Goal: Information Seeking & Learning: Check status

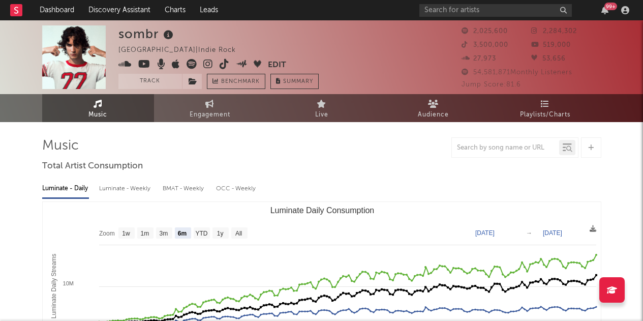
select select "6m"
click at [543, 115] on span "Playlists/Charts" at bounding box center [545, 115] width 50 height 12
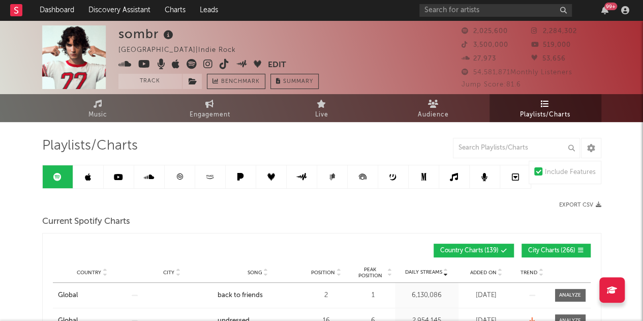
click at [549, 252] on span "City Charts ( 266 )" at bounding box center [551, 250] width 47 height 6
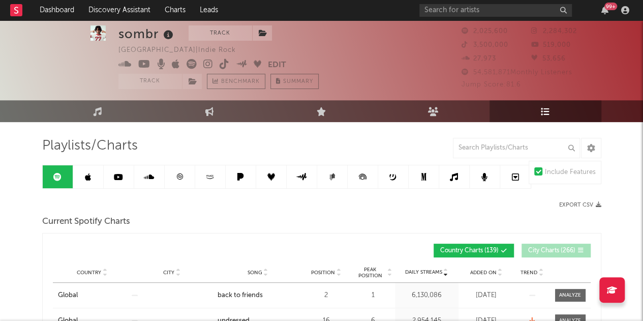
scroll to position [58, 0]
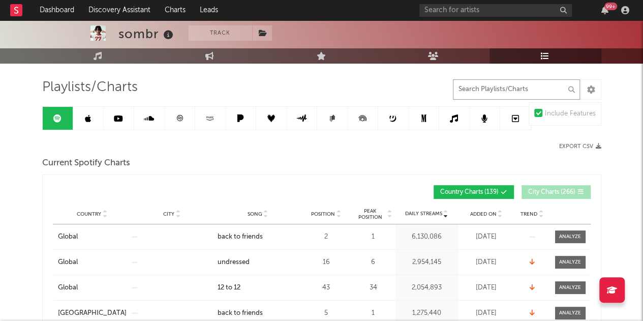
click at [497, 91] on input "text" at bounding box center [516, 89] width 127 height 20
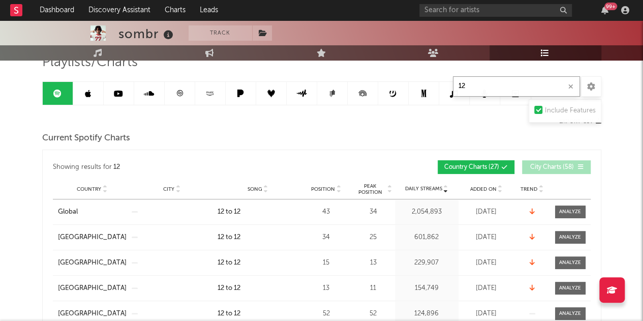
scroll to position [84, 0]
type input "12"
click at [326, 190] on span "Position" at bounding box center [323, 188] width 24 height 6
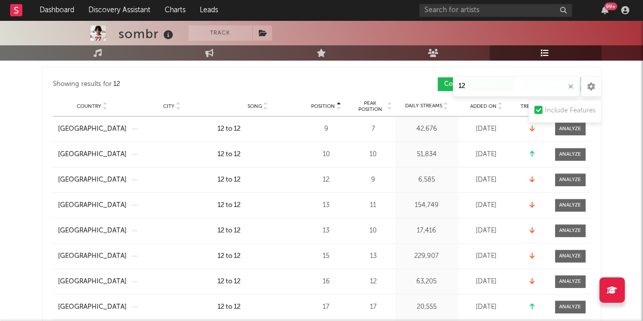
scroll to position [167, 0]
click at [571, 85] on icon "button" at bounding box center [570, 86] width 5 height 7
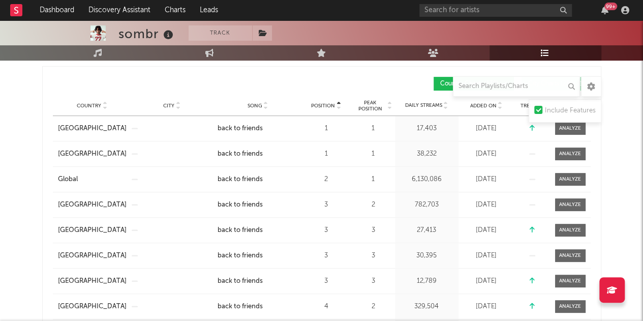
scroll to position [161, 0]
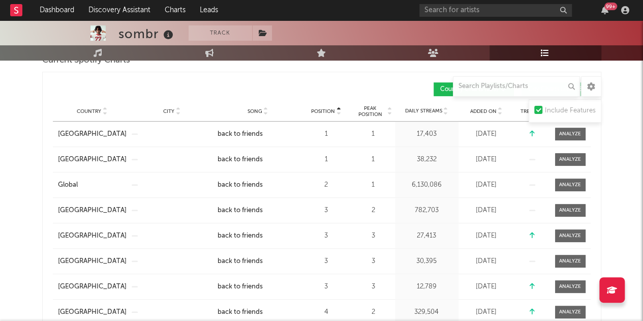
click at [255, 109] on span "Song" at bounding box center [254, 111] width 15 height 6
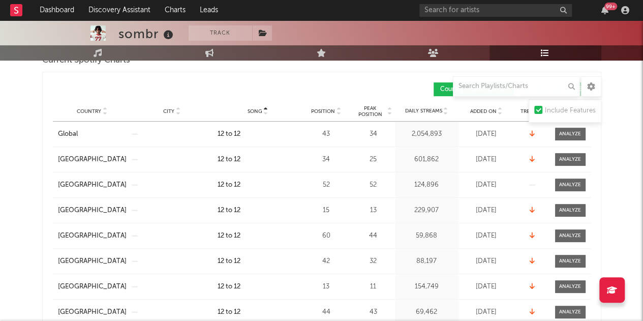
click at [255, 109] on span "Song" at bounding box center [254, 111] width 15 height 6
click at [254, 109] on span "Song" at bounding box center [254, 111] width 15 height 6
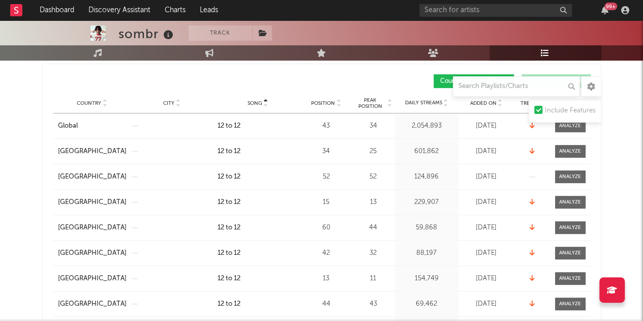
scroll to position [166, 0]
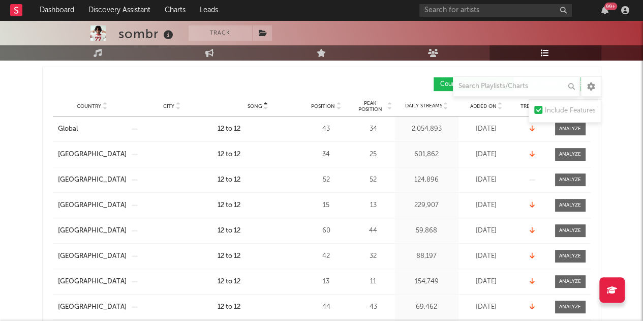
click at [87, 105] on span "Country" at bounding box center [89, 106] width 24 height 6
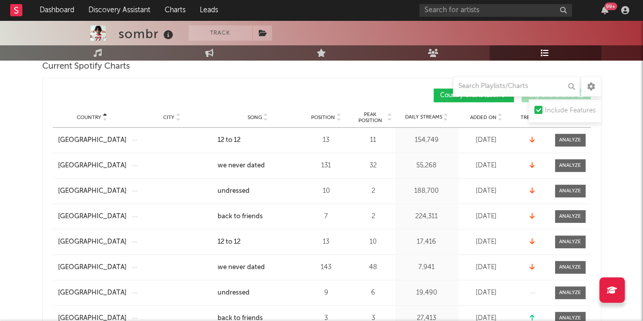
scroll to position [146, 0]
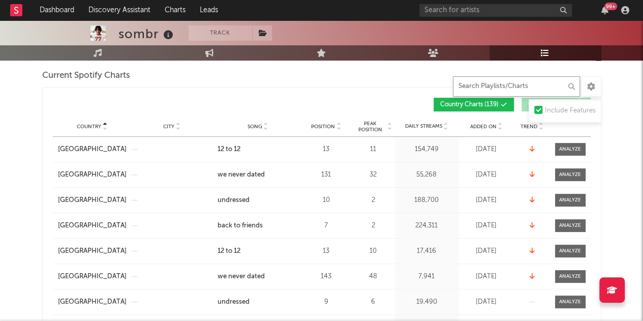
click at [522, 76] on input "text" at bounding box center [516, 86] width 127 height 20
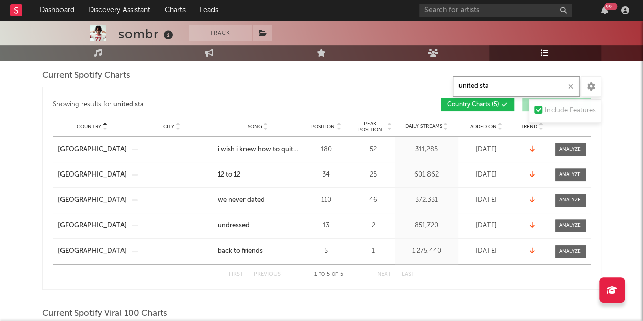
drag, startPoint x: 510, startPoint y: 86, endPoint x: 364, endPoint y: 84, distance: 145.9
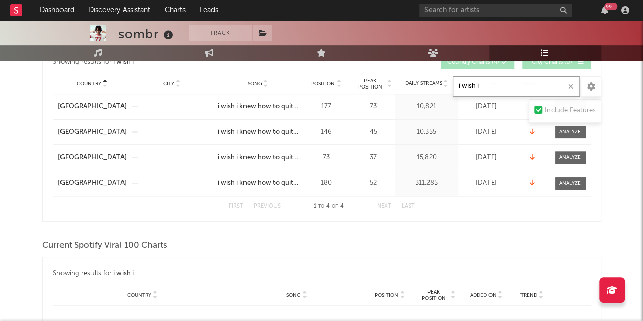
scroll to position [147, 0]
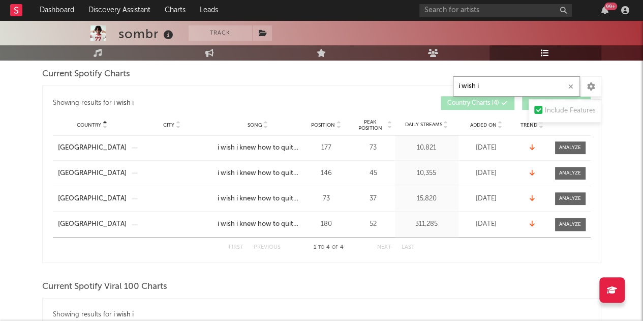
drag, startPoint x: 494, startPoint y: 82, endPoint x: 420, endPoint y: 76, distance: 74.4
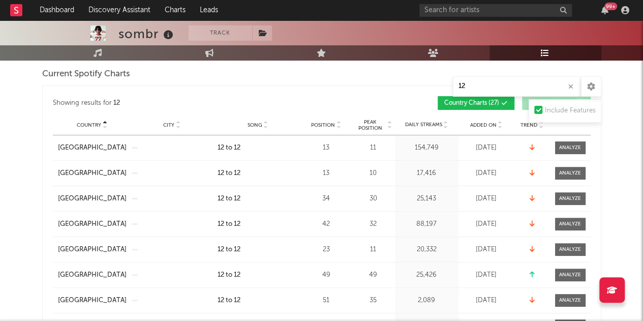
click at [326, 123] on span "Position" at bounding box center [323, 125] width 24 height 6
drag, startPoint x: 479, startPoint y: 86, endPoint x: 418, endPoint y: 89, distance: 60.5
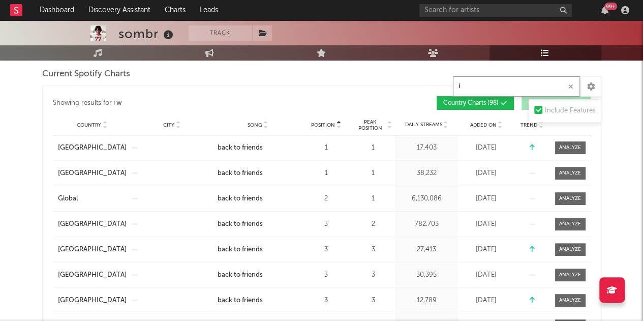
type input "i"
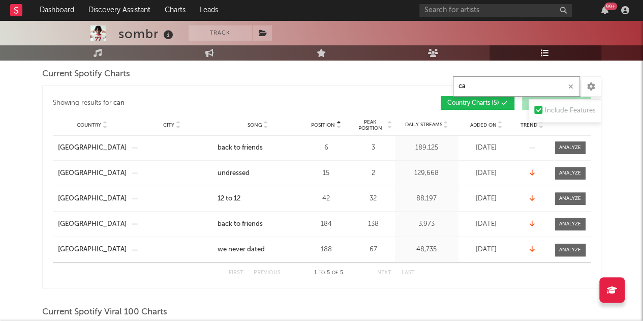
type input "c"
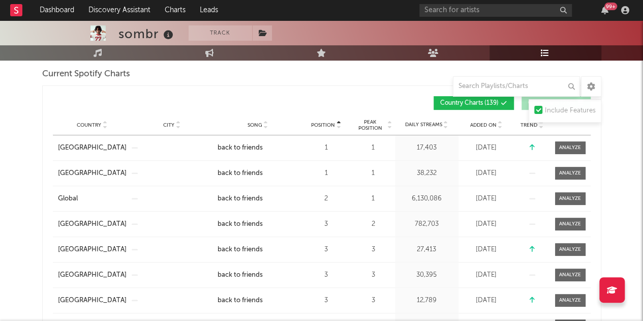
click at [283, 112] on div "Position Country City Song Position Peak Position Added On Trend Position Daily…" at bounding box center [322, 103] width 538 height 24
click at [470, 86] on input "text" at bounding box center [516, 86] width 127 height 20
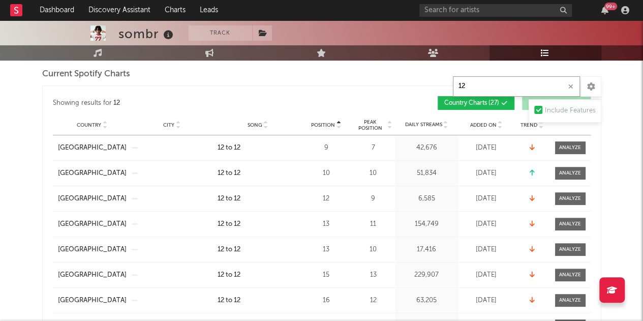
type input "12"
click at [291, 108] on div "Showing results for 12" at bounding box center [187, 103] width 269 height 14
